Goal: Communication & Community: Answer question/provide support

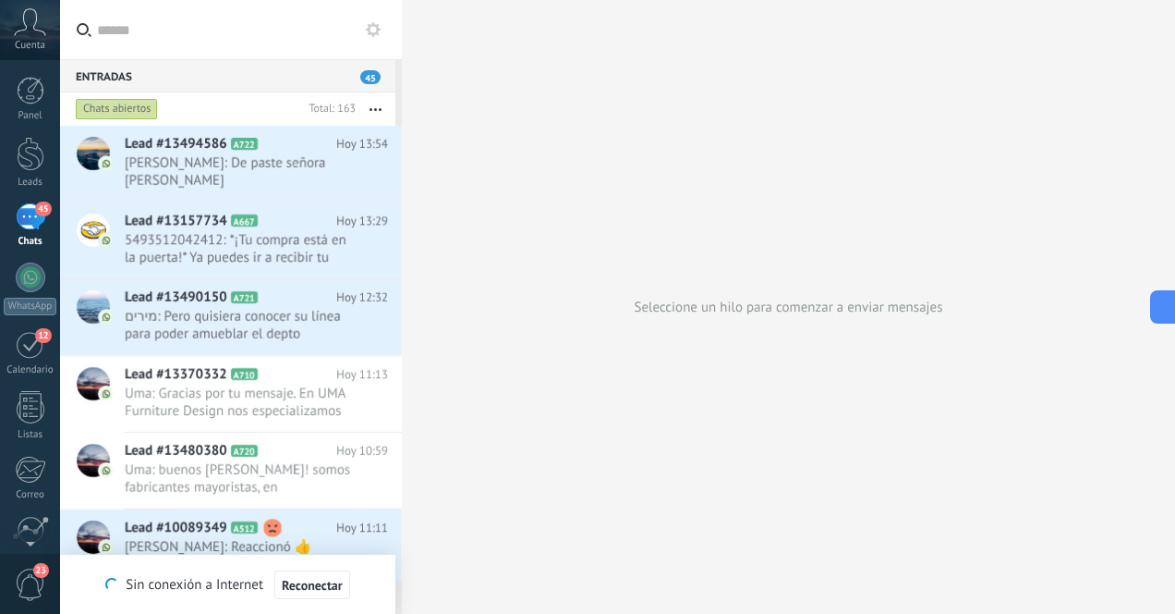
scroll to position [28, 0]
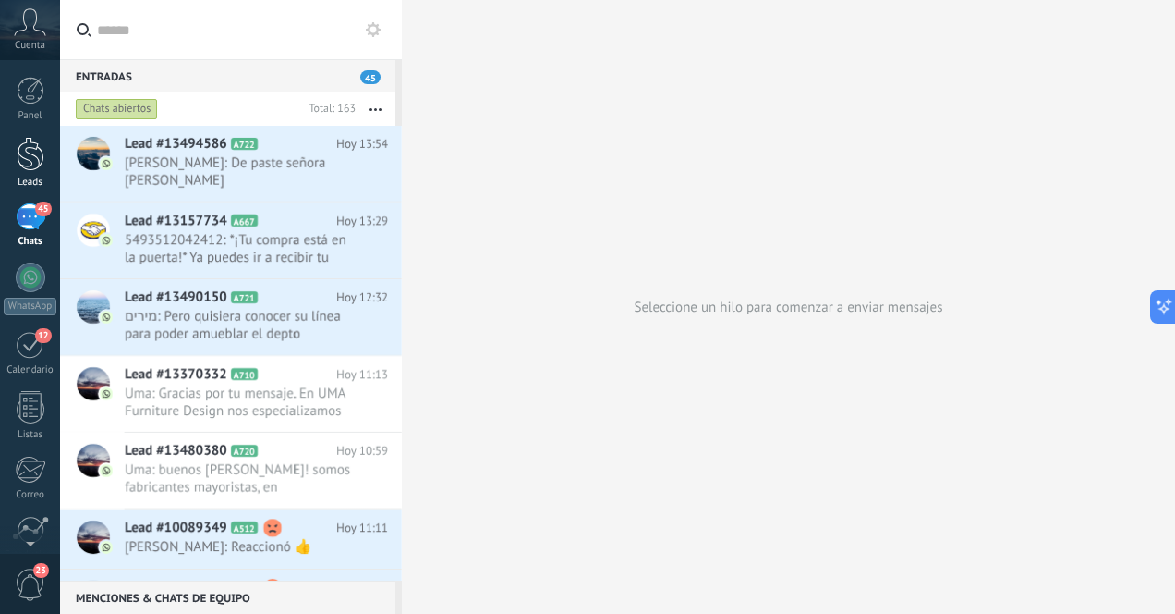
click at [36, 158] on div at bounding box center [31, 154] width 28 height 34
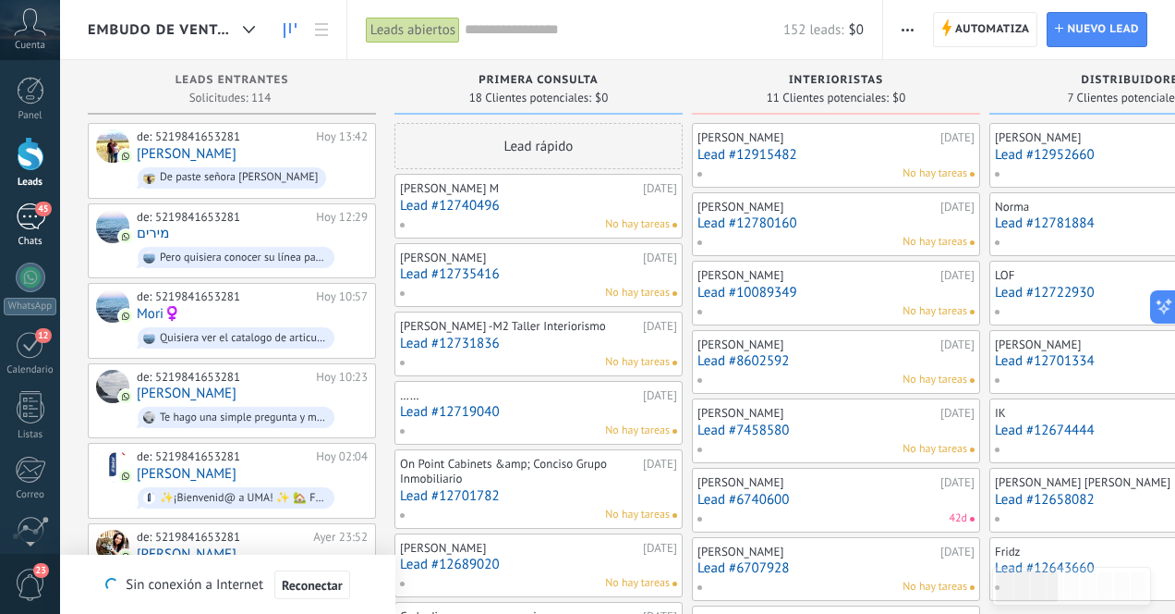
click at [27, 223] on div "45" at bounding box center [31, 216] width 30 height 27
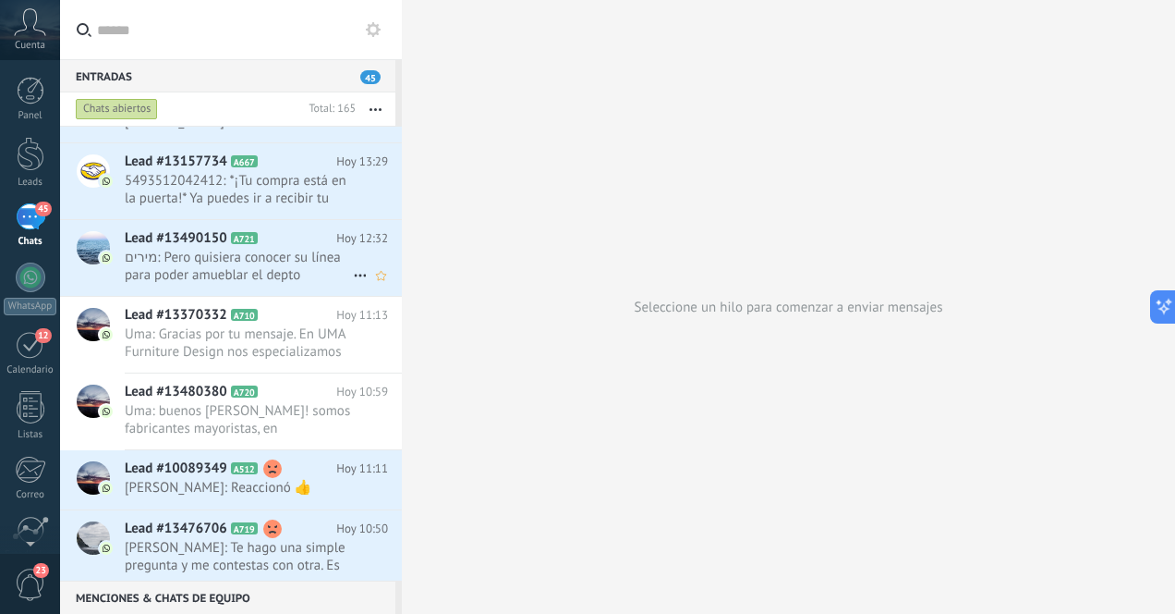
scroll to position [64, 0]
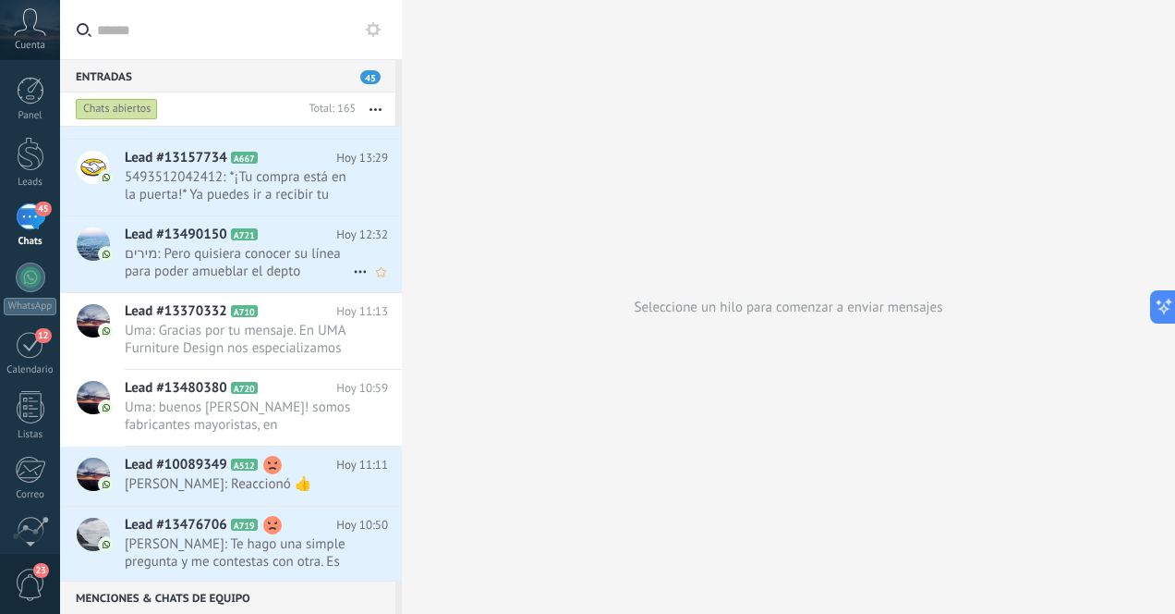
click at [244, 261] on span "מירים: Pero quisiera conocer su línea para poder amueblar el depto" at bounding box center [239, 262] width 228 height 35
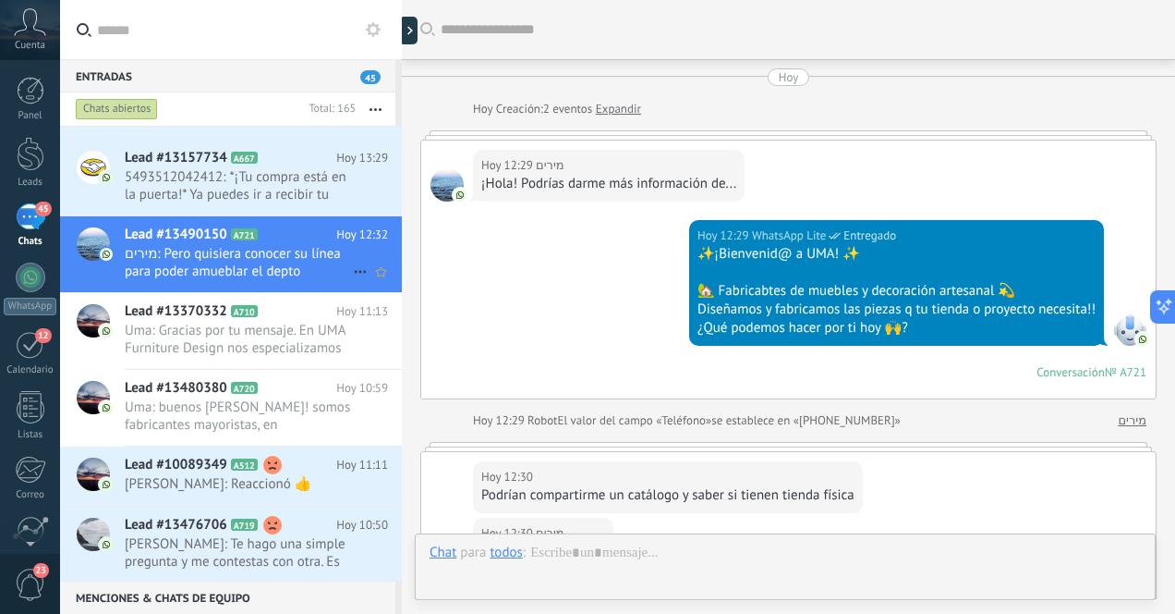
scroll to position [499, 0]
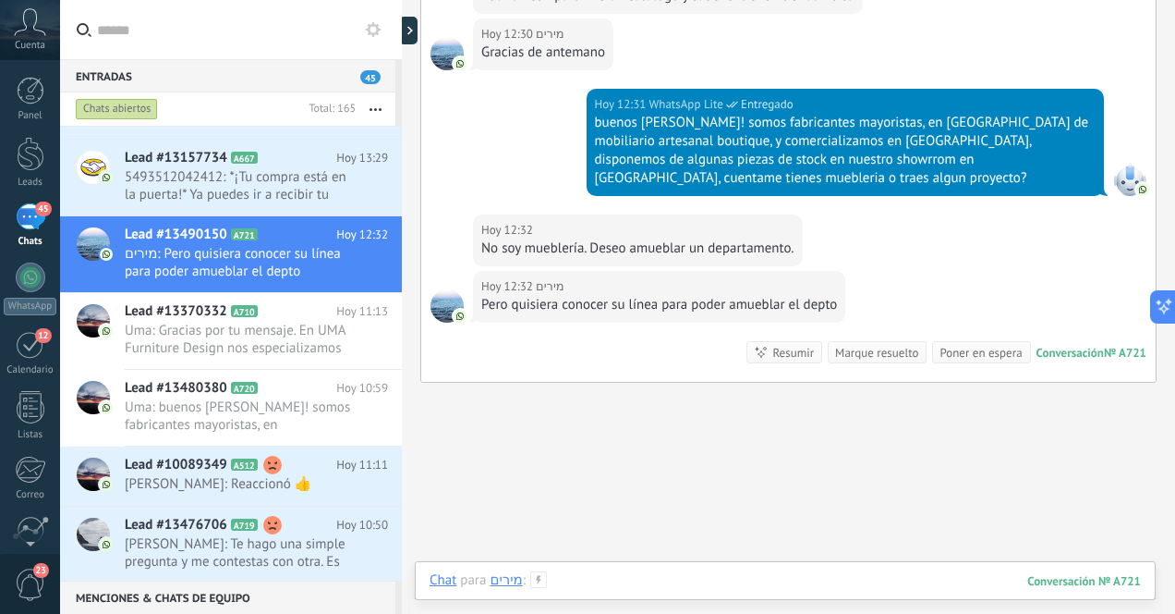
click at [657, 580] on div at bounding box center [786, 598] width 712 height 55
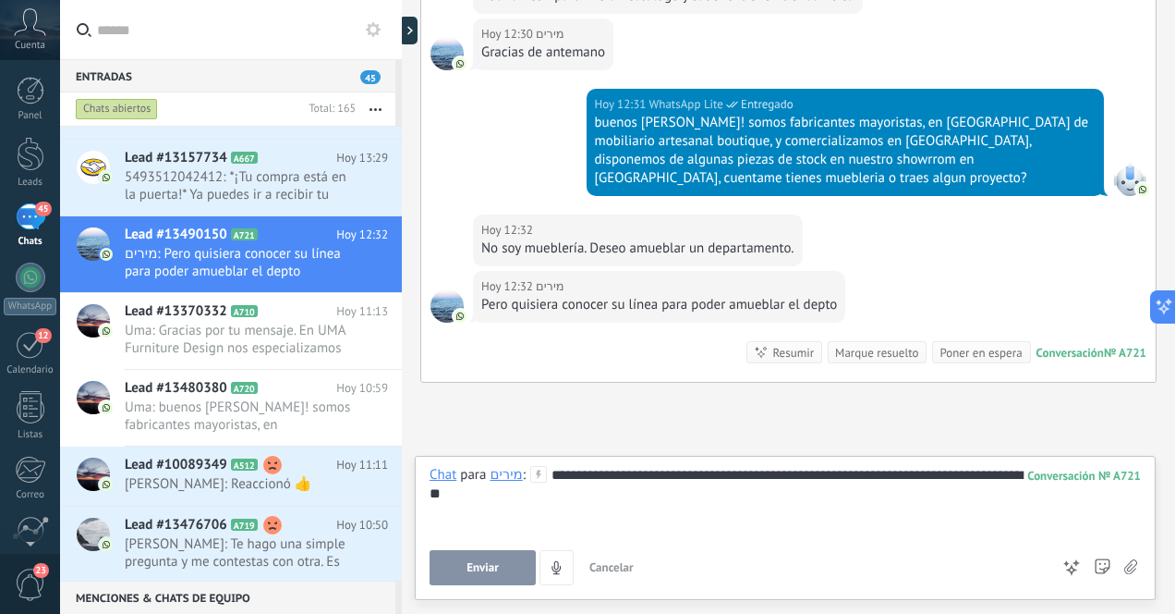
click at [496, 565] on span "Enviar" at bounding box center [483, 567] width 32 height 13
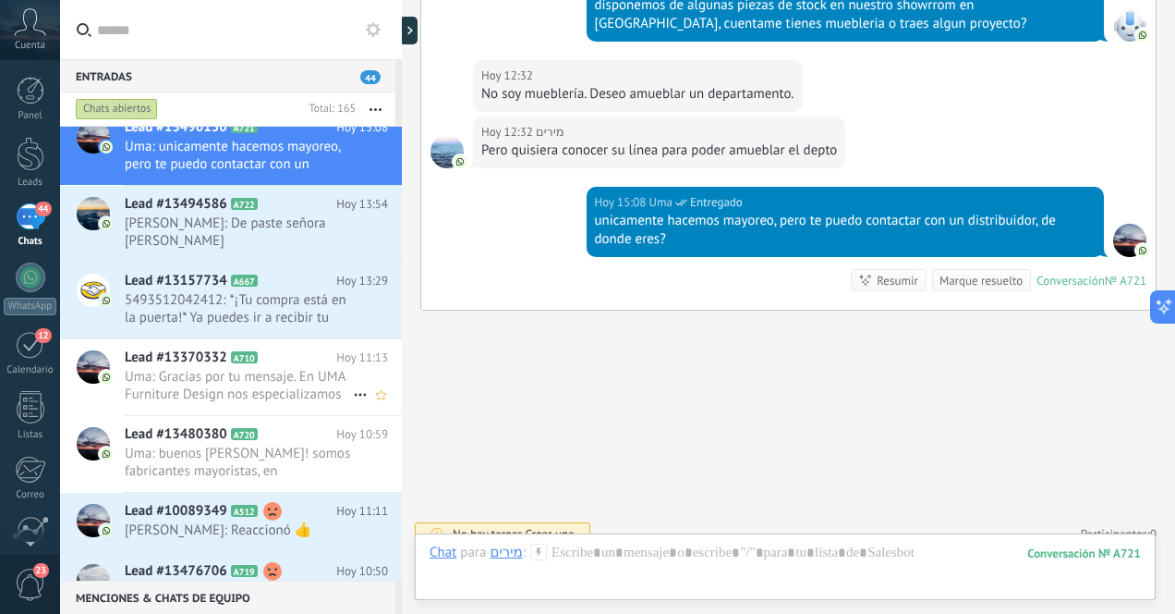
scroll to position [0, 0]
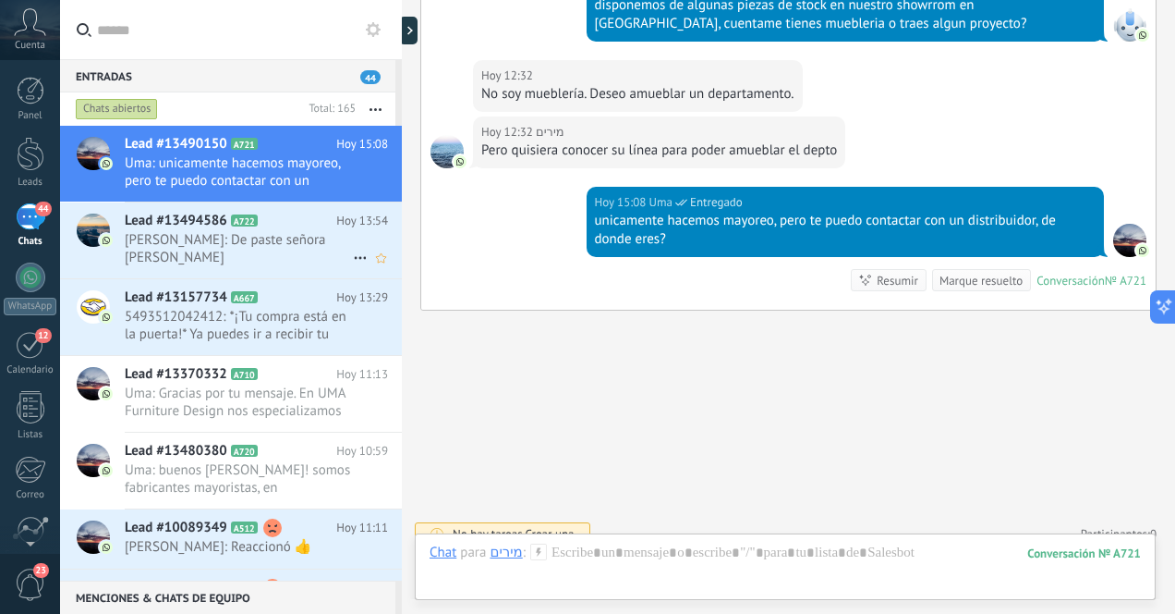
click at [289, 242] on span "[PERSON_NAME]: De paste señora [PERSON_NAME]" at bounding box center [239, 248] width 228 height 35
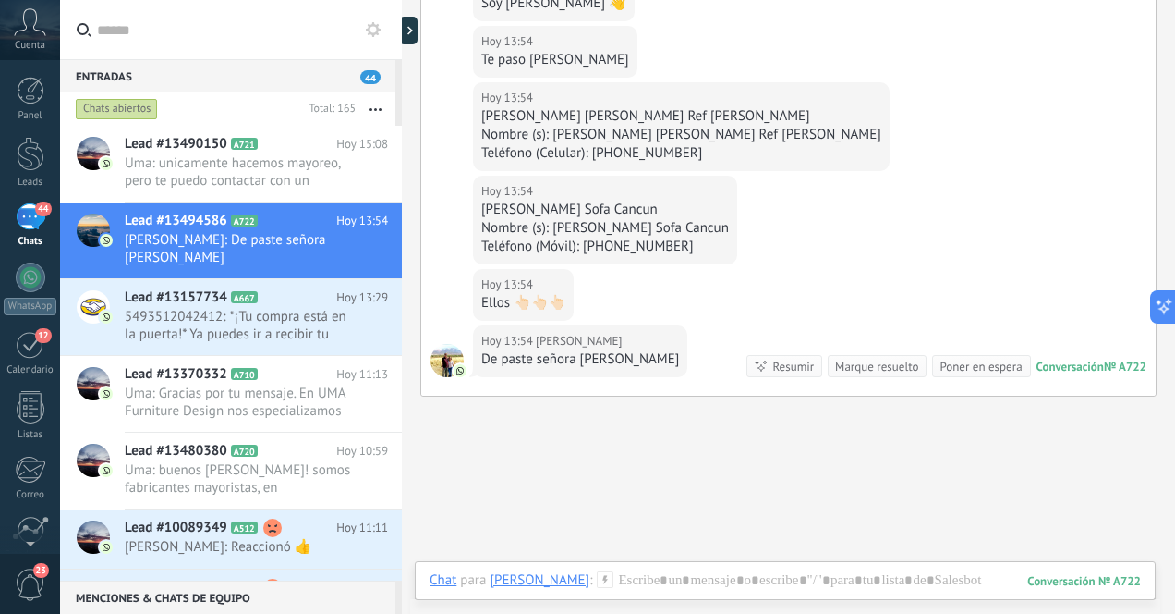
scroll to position [577, 0]
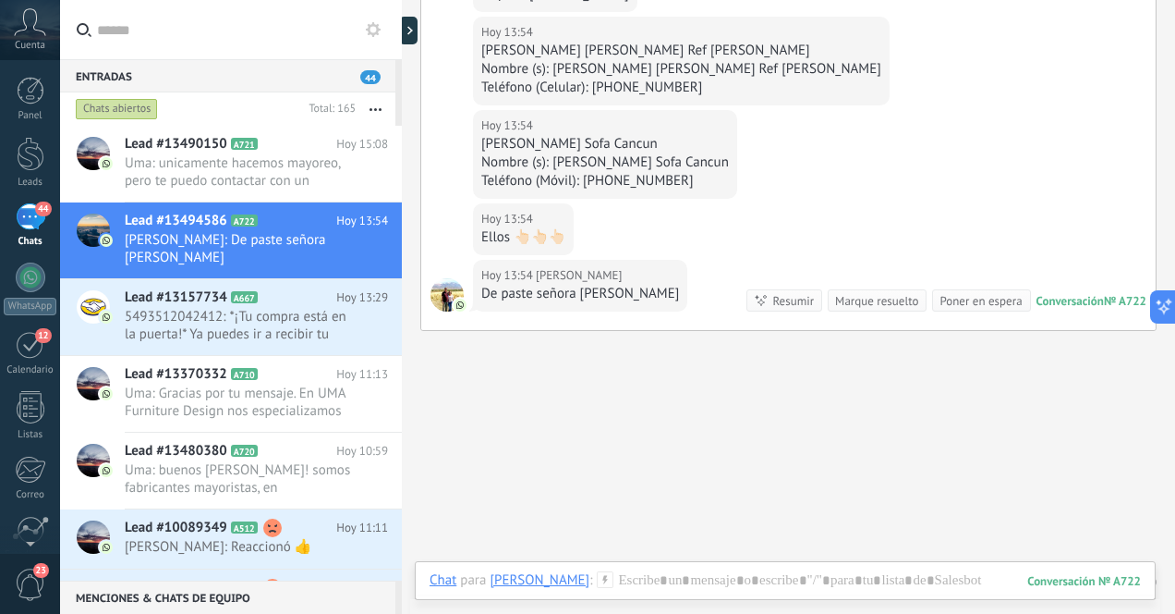
click at [25, 225] on div "44" at bounding box center [31, 216] width 30 height 27
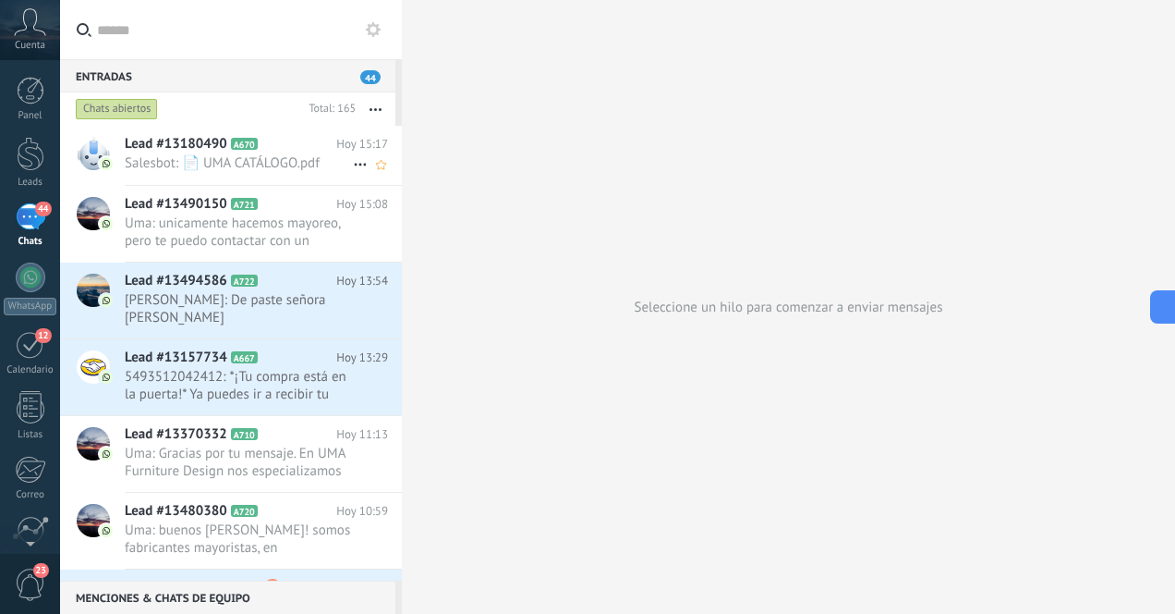
click at [274, 164] on span "Salesbot: 📄 UMA CATÁLOGO.pdf" at bounding box center [239, 163] width 228 height 18
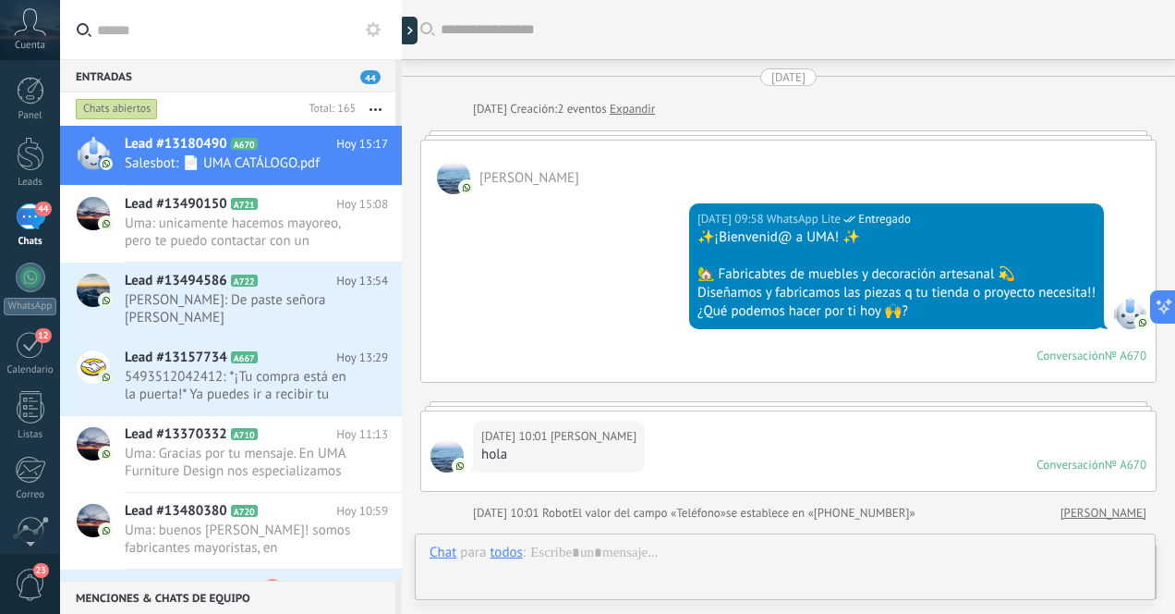
scroll to position [1224, 0]
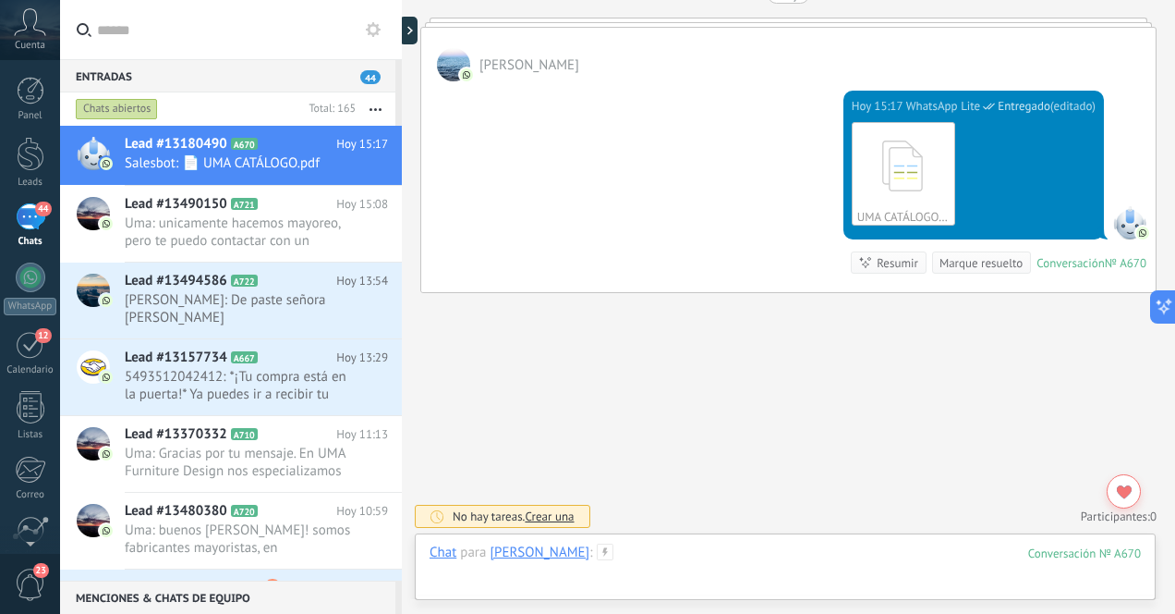
click at [734, 559] on div at bounding box center [786, 570] width 712 height 55
click at [0, 0] on div "Enviar Cancelar Rastrear clics en links ? Reducir links largos y rastrear clics…" at bounding box center [0, 0] width 0 height 0
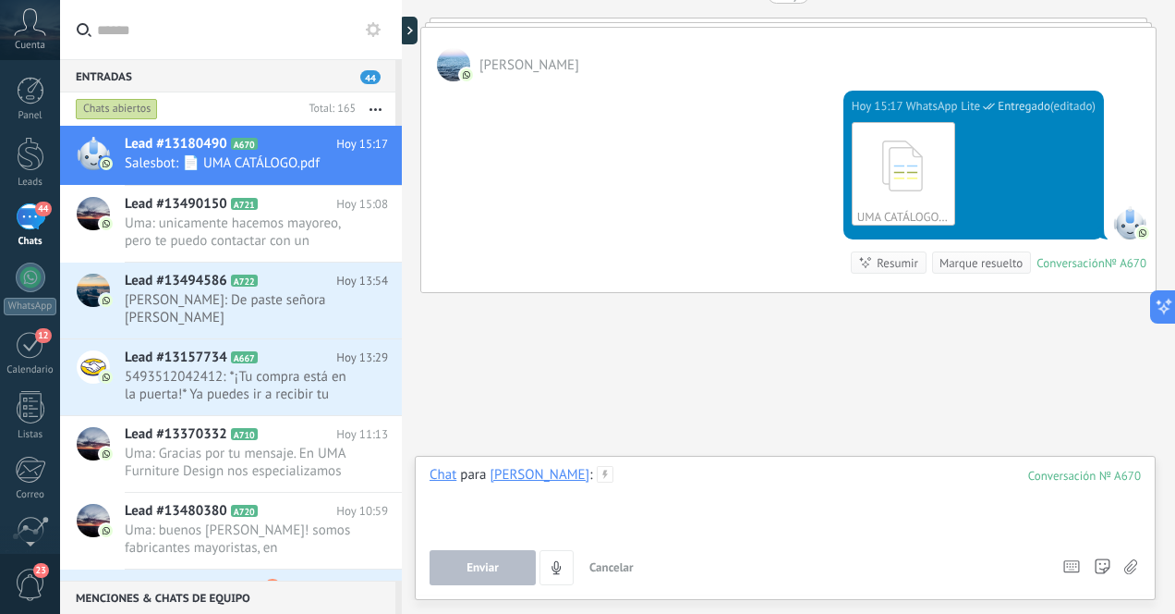
click at [713, 488] on div at bounding box center [786, 501] width 712 height 70
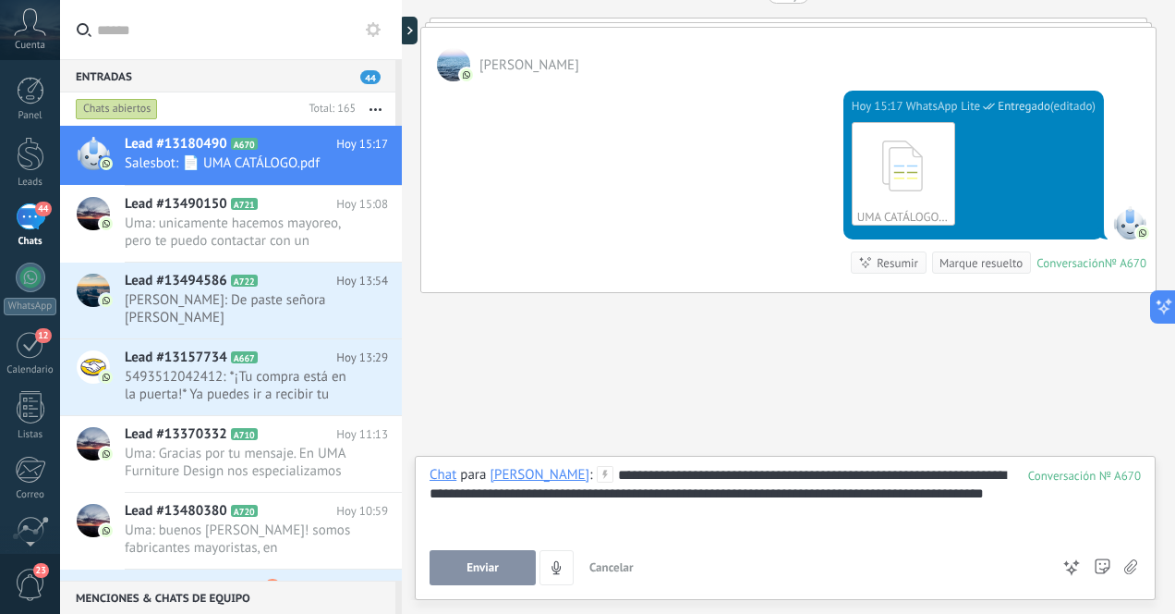
click at [476, 568] on span "Enviar" at bounding box center [483, 567] width 32 height 13
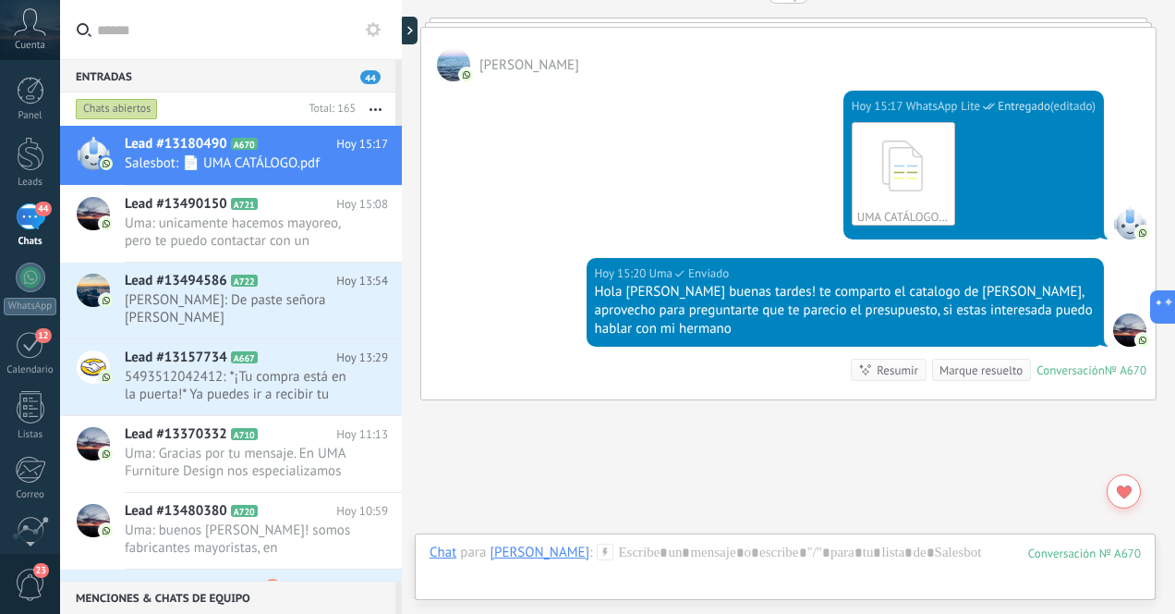
scroll to position [1332, 0]
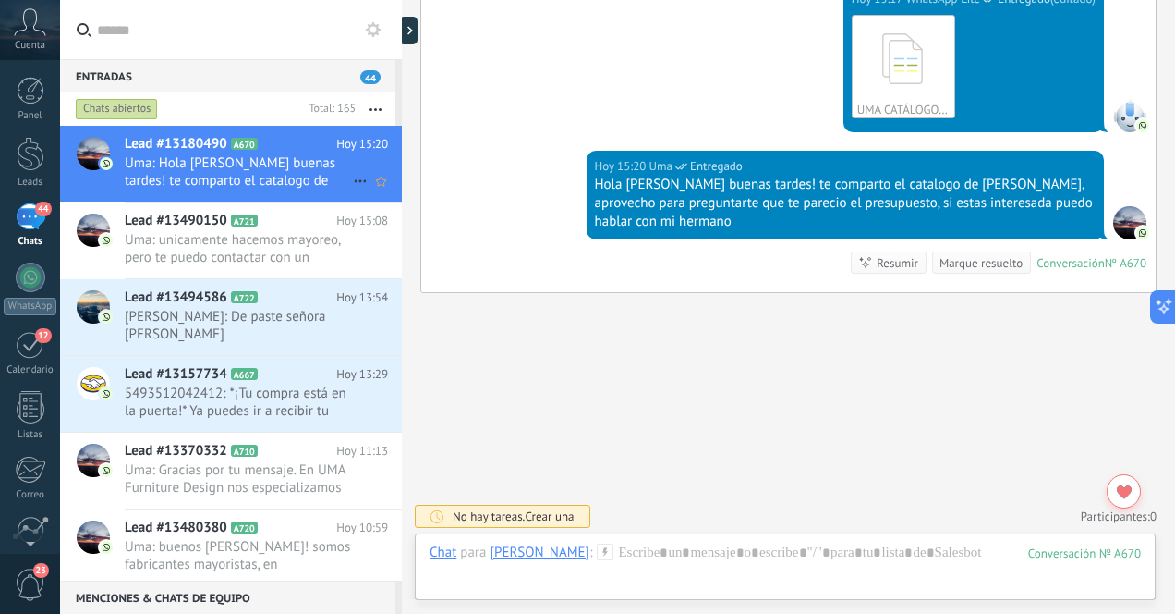
click at [234, 170] on span "Uma: Hola [PERSON_NAME] buenas tardes! te comparto el catalogo de [PERSON_NAME]…" at bounding box center [239, 171] width 228 height 35
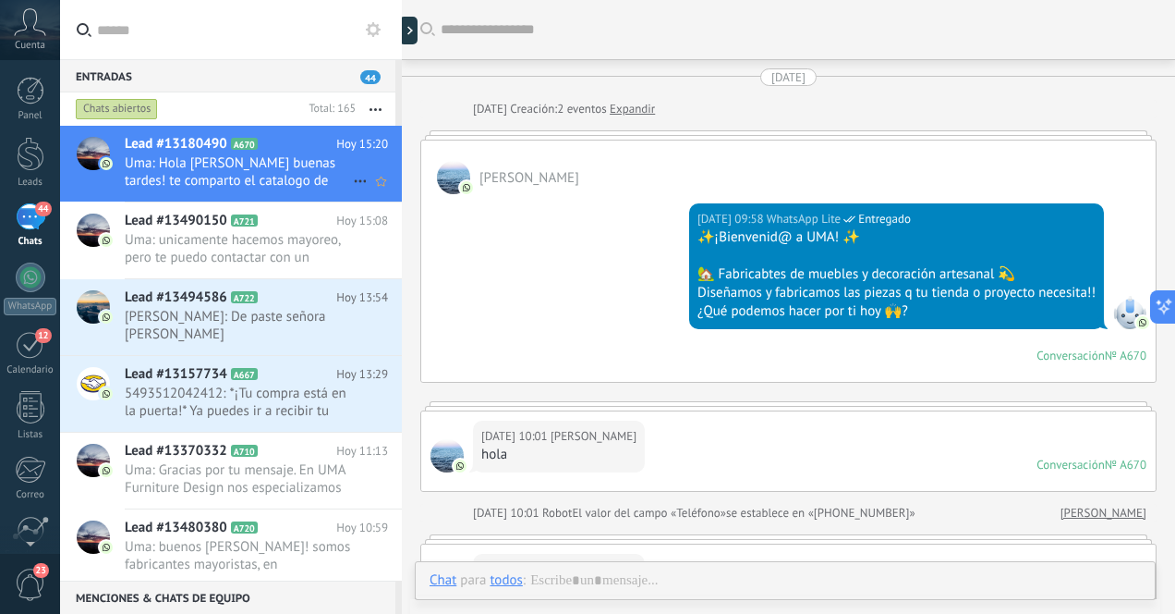
scroll to position [1245, 0]
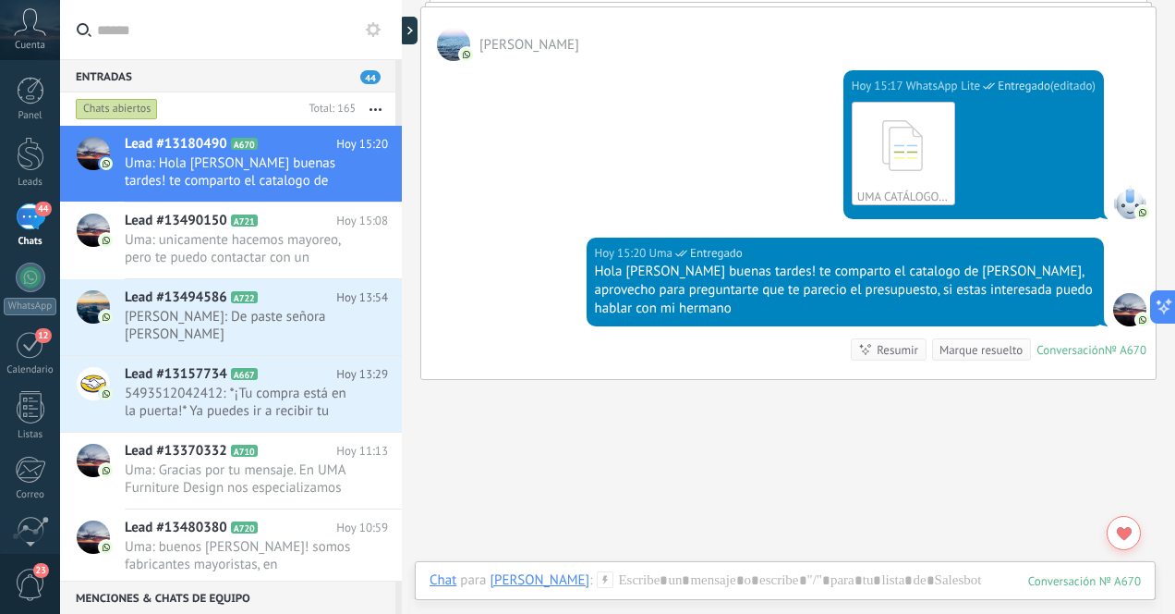
click at [35, 219] on div "44" at bounding box center [31, 216] width 30 height 27
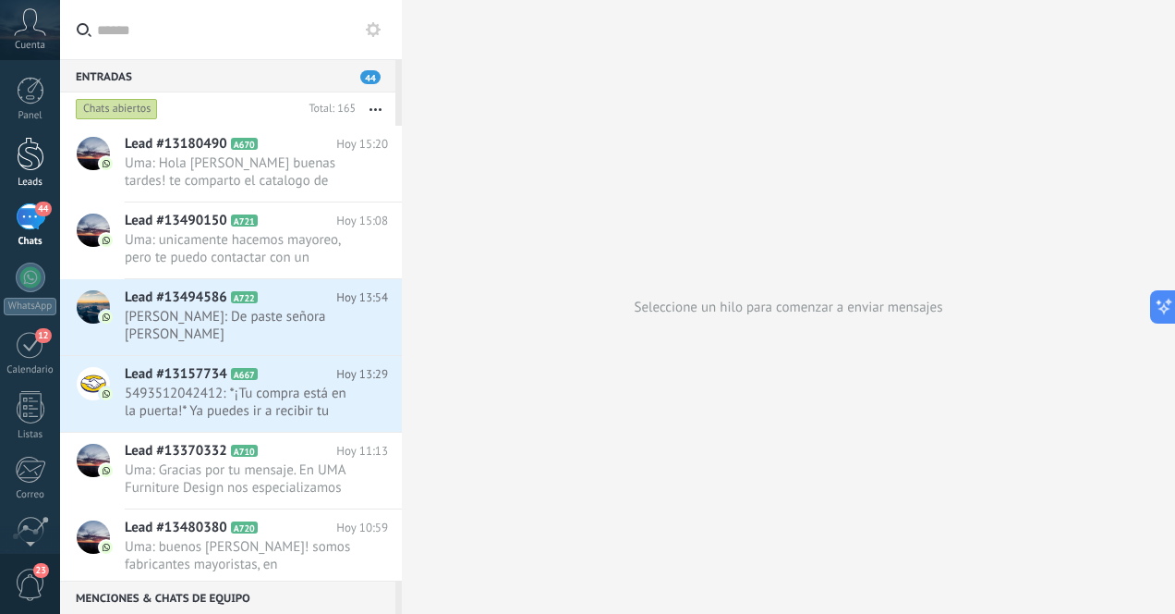
click at [34, 168] on div at bounding box center [31, 154] width 28 height 34
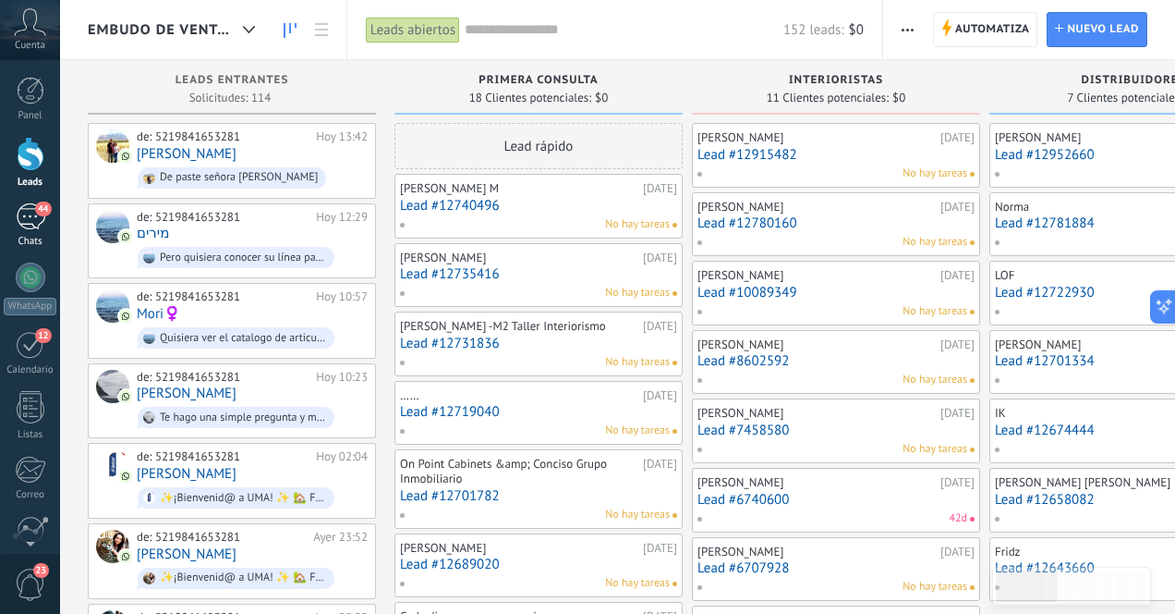
click at [25, 222] on div "44" at bounding box center [31, 216] width 30 height 27
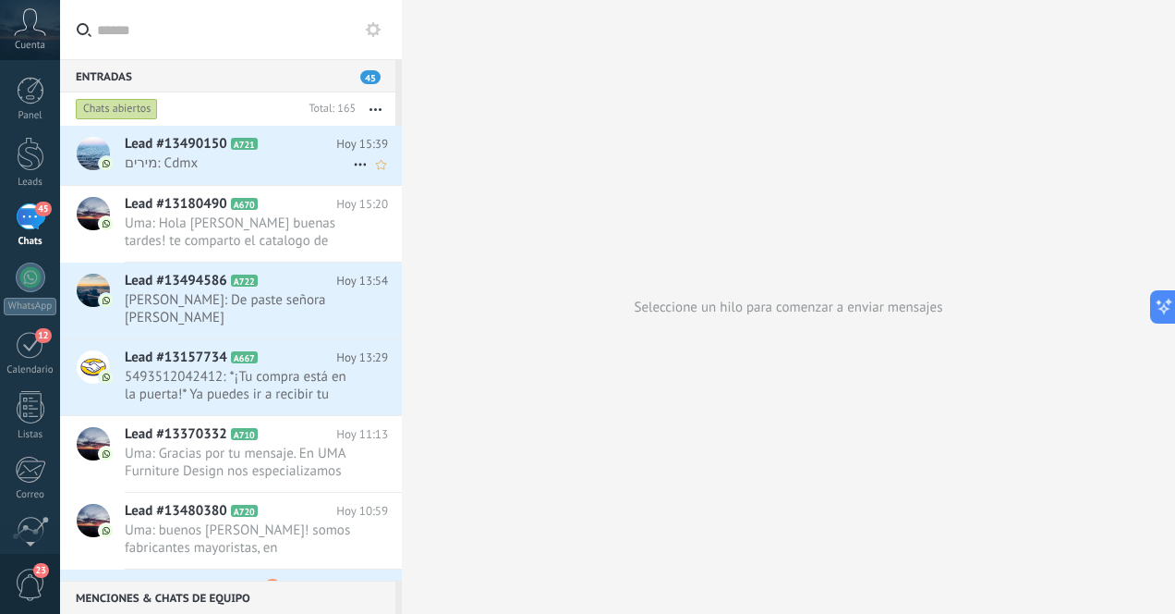
click at [274, 164] on span "מירים: Cdmx" at bounding box center [239, 163] width 228 height 18
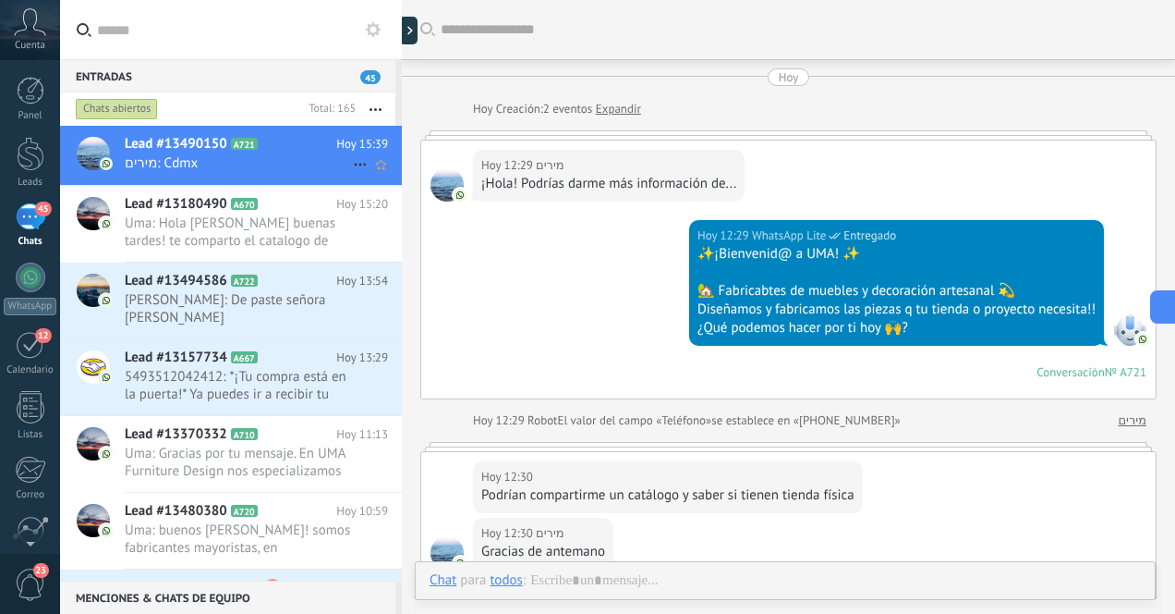
scroll to position [638, 0]
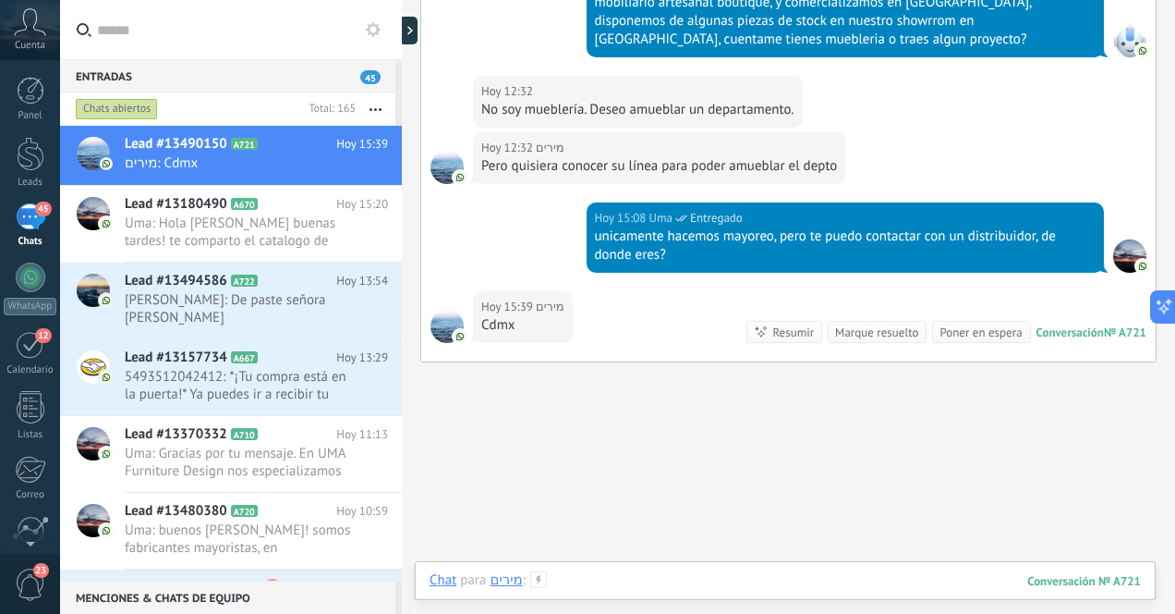
click at [641, 585] on div at bounding box center [786, 598] width 712 height 55
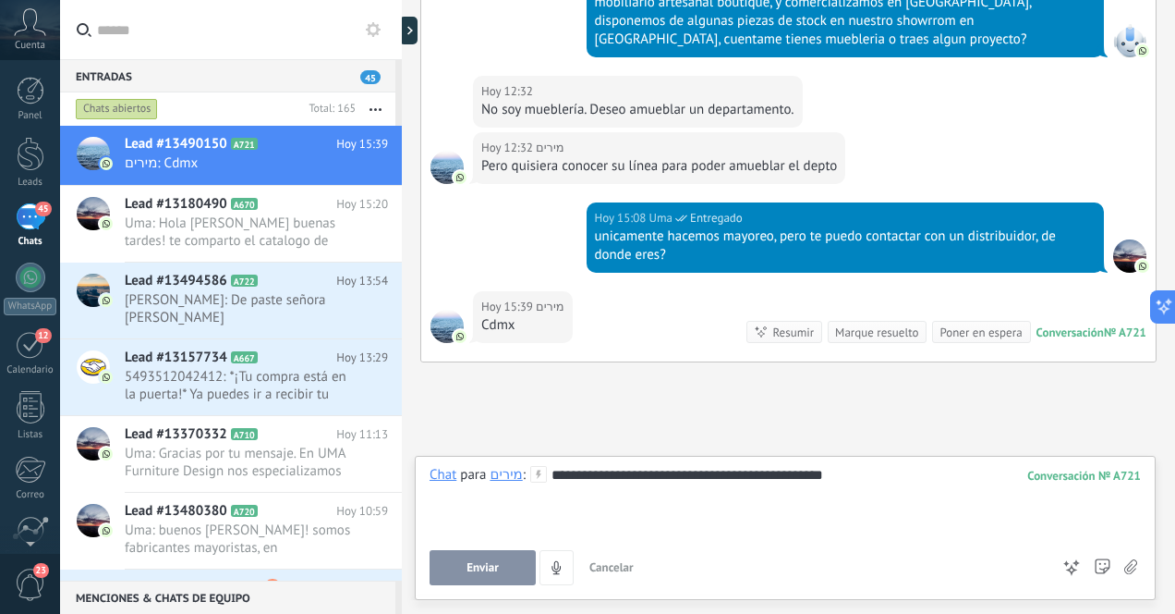
click at [494, 565] on span "Enviar" at bounding box center [483, 567] width 32 height 13
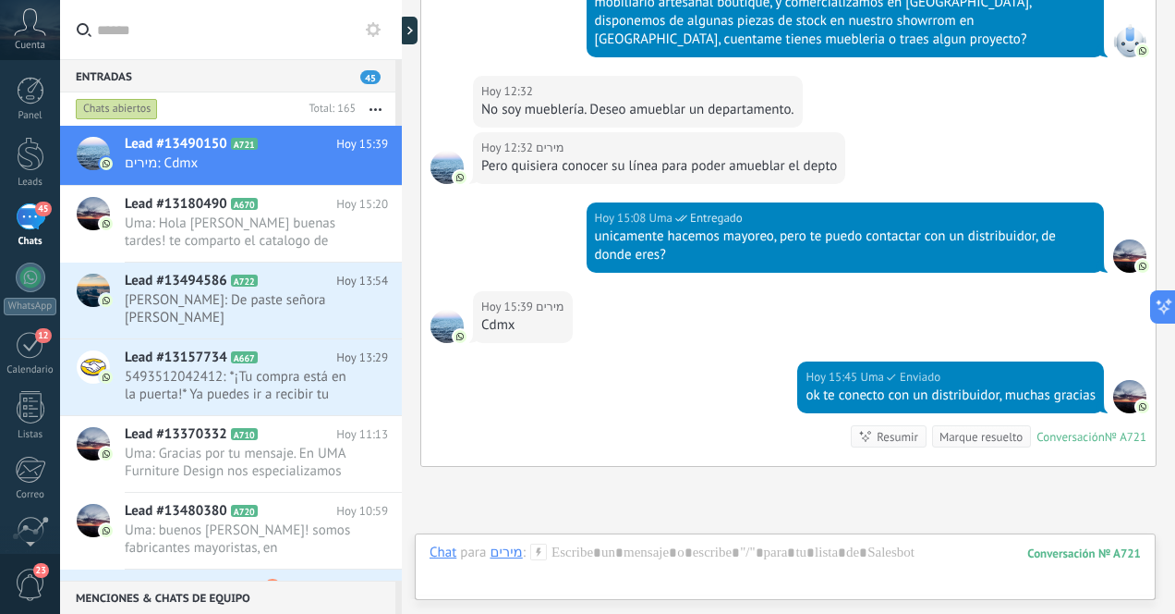
scroll to position [794, 0]
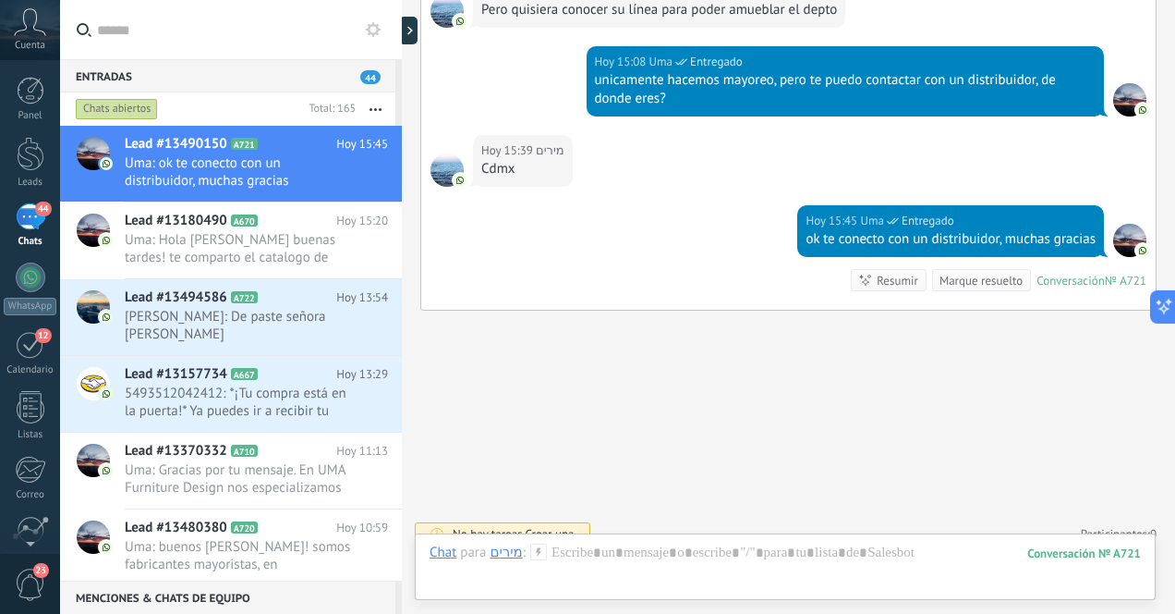
click at [34, 219] on div "44" at bounding box center [31, 216] width 30 height 27
